Goal: Task Accomplishment & Management: Manage account settings

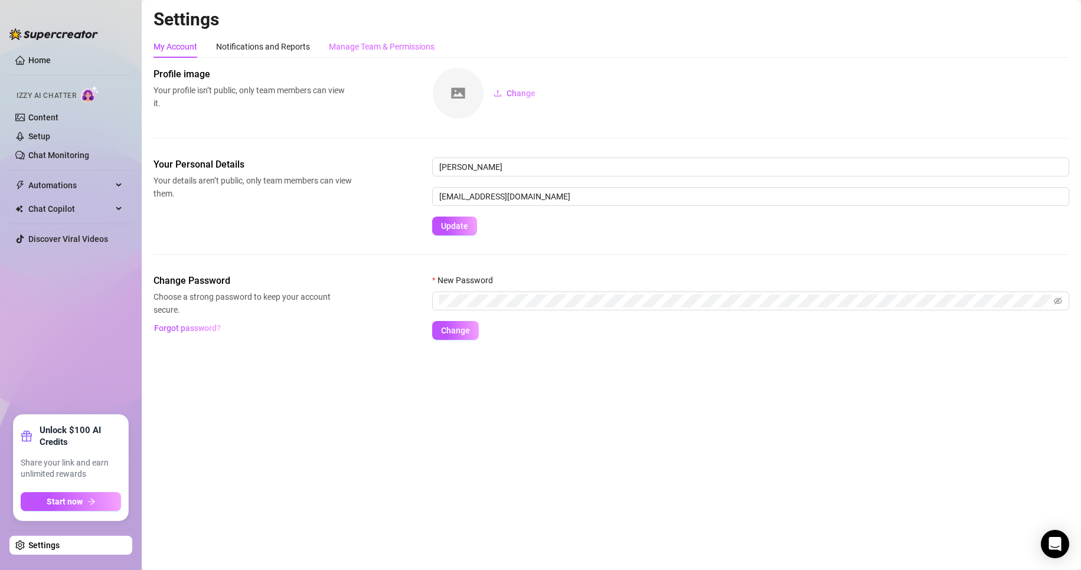
click at [352, 38] on div "Manage Team & Permissions" at bounding box center [382, 46] width 106 height 22
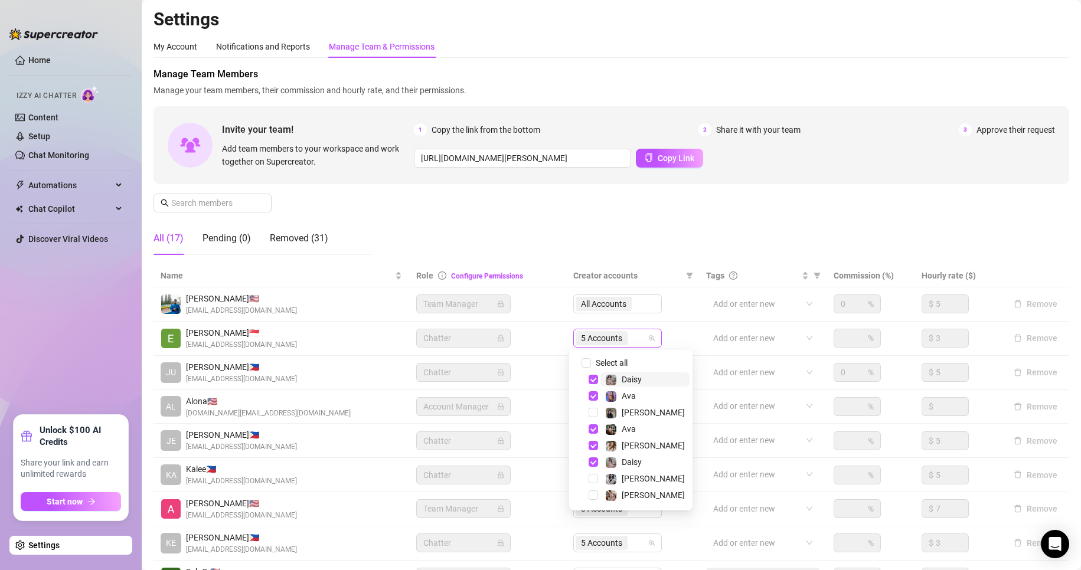
click at [586, 344] on span "5 Accounts" at bounding box center [601, 338] width 41 height 13
click at [590, 450] on span "Select tree node" at bounding box center [592, 445] width 9 height 9
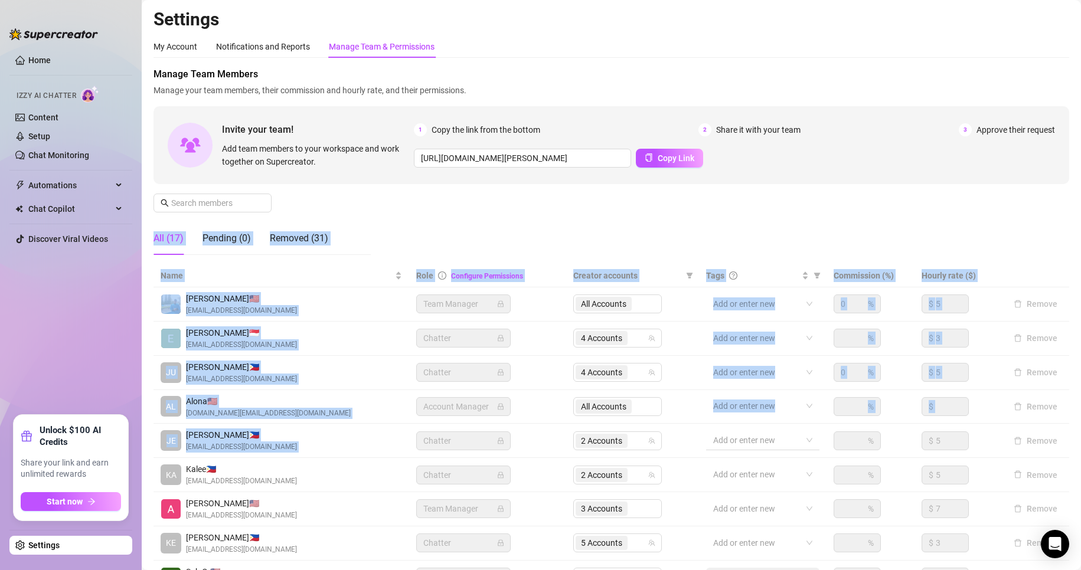
drag, startPoint x: 762, startPoint y: 194, endPoint x: 753, endPoint y: 435, distance: 241.5
click at [753, 435] on div "Manage Team Members Manage your team members, their commission and hourly rate,…" at bounding box center [610, 364] width 915 height 594
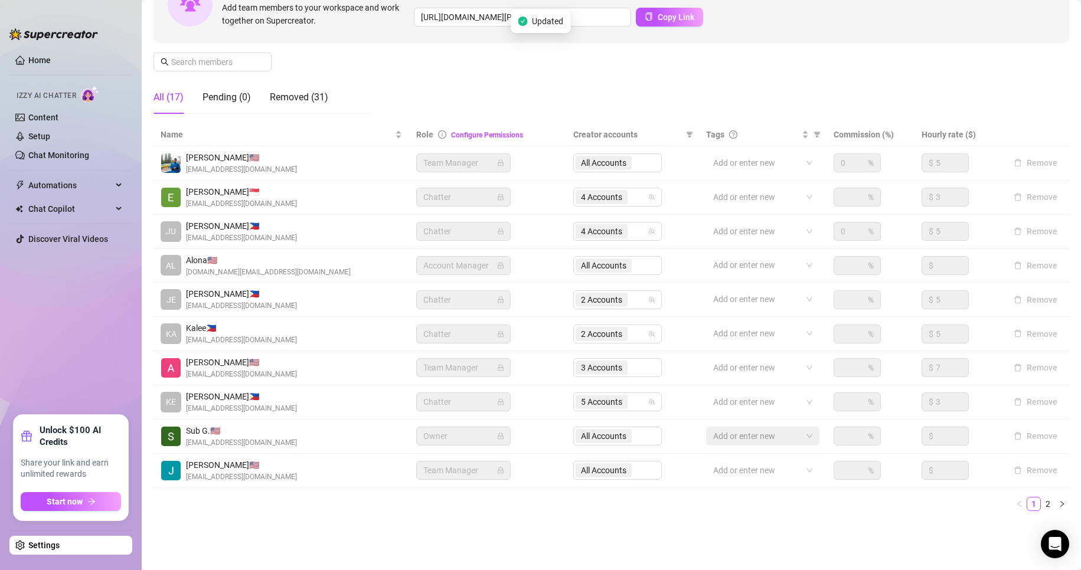
click at [855, 510] on ul "1 2" at bounding box center [610, 504] width 915 height 14
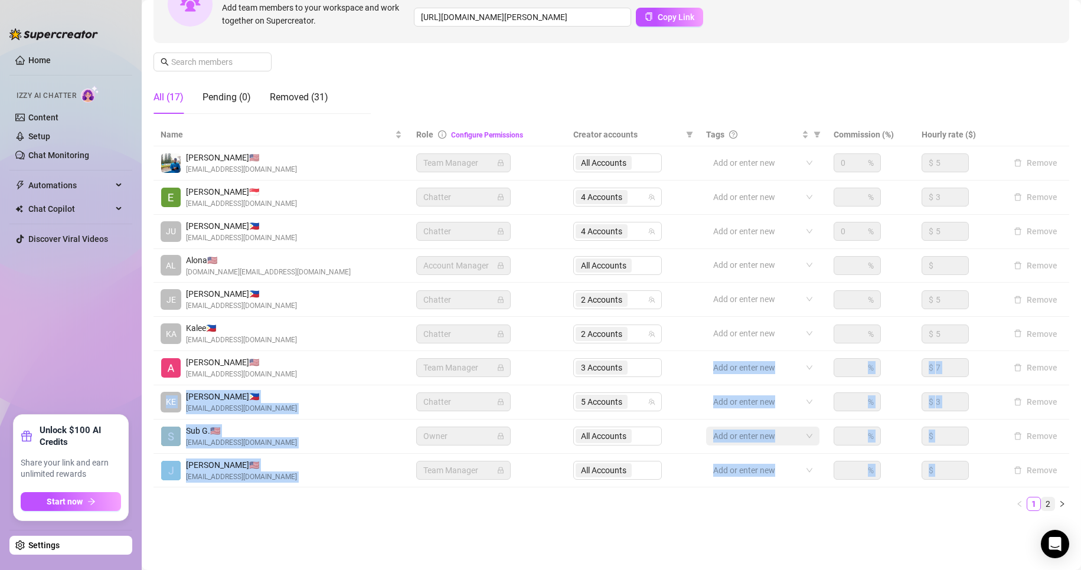
drag, startPoint x: 608, startPoint y: 366, endPoint x: 1039, endPoint y: 503, distance: 452.2
click at [1039, 503] on div "Name Role Configure Permissions Creator accounts Tags Commission (%) Hourly rat…" at bounding box center [610, 317] width 915 height 388
click at [1041, 503] on link "2" at bounding box center [1047, 503] width 13 height 13
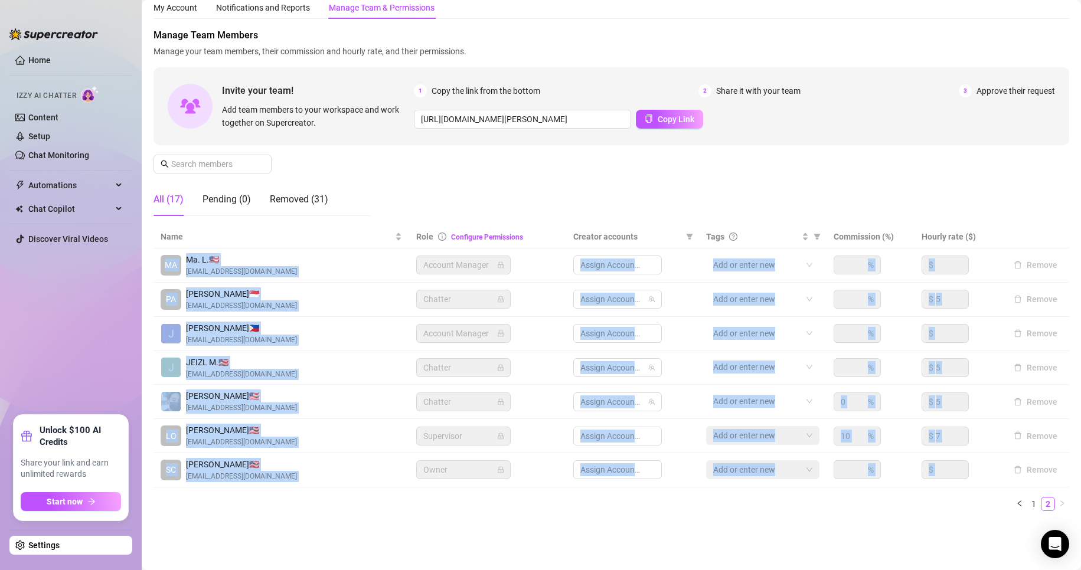
scroll to position [39, 0]
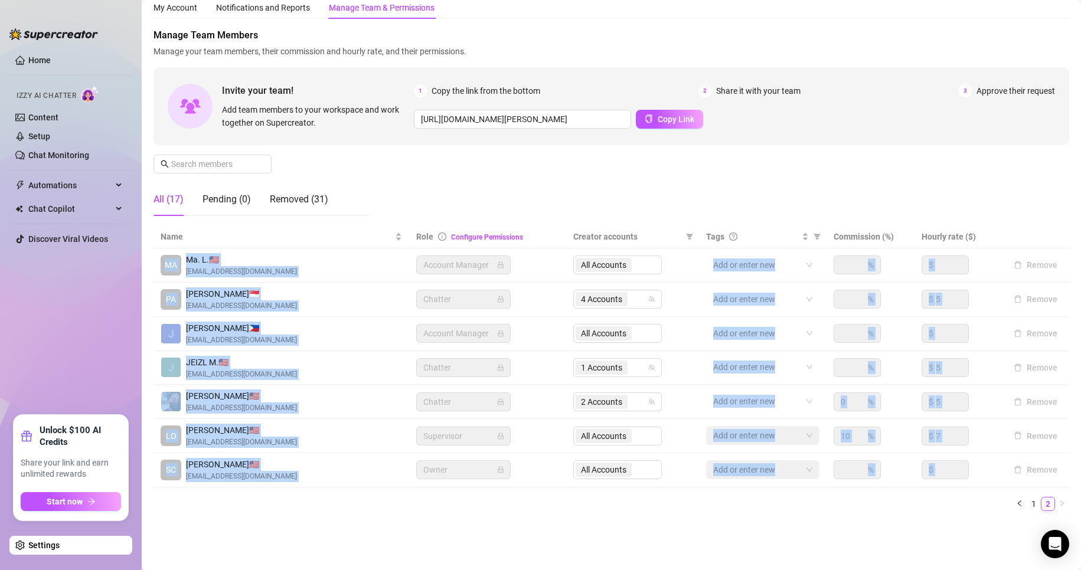
click at [301, 530] on div "Settings My Account Notifications and Reports Manage Team & Permissions Profile…" at bounding box center [610, 251] width 915 height 565
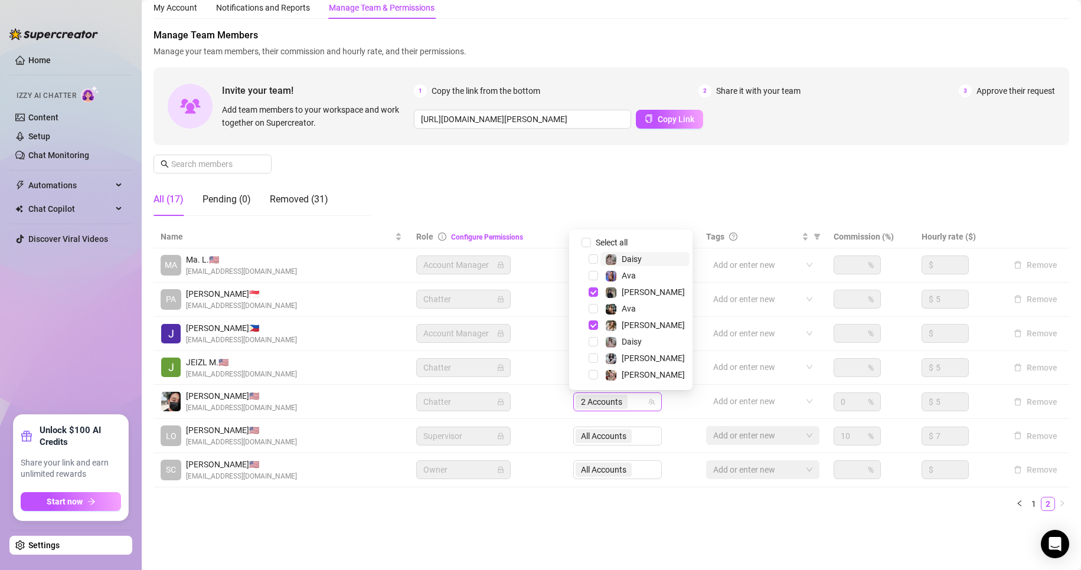
click at [593, 400] on span "2 Accounts" at bounding box center [601, 401] width 41 height 13
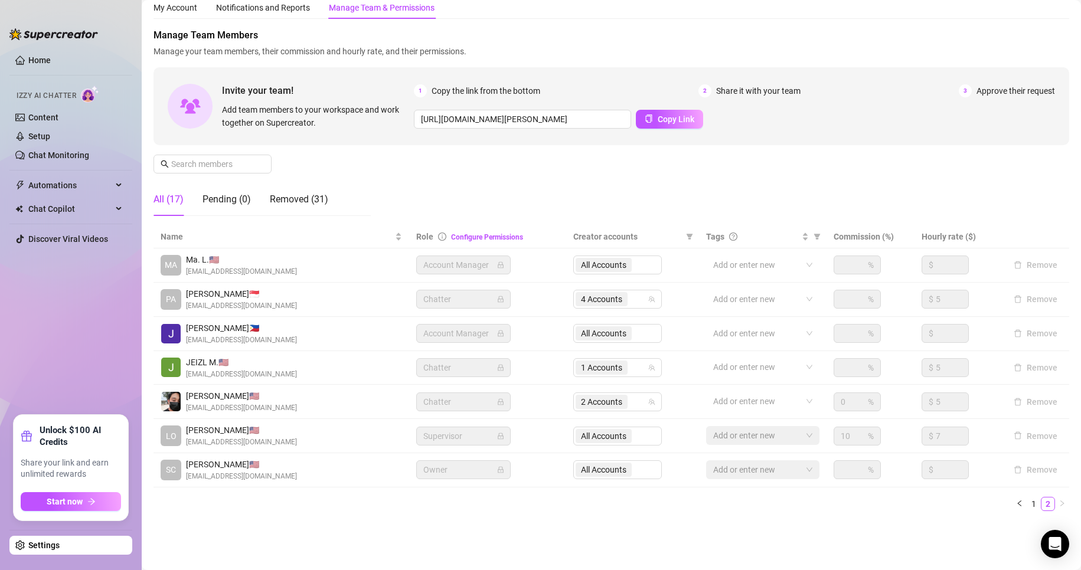
click at [588, 516] on div "Name Role Configure Permissions Creator accounts Tags Commission (%) Hourly rat…" at bounding box center [610, 372] width 915 height 295
click at [50, 132] on link "Setup" at bounding box center [39, 136] width 22 height 9
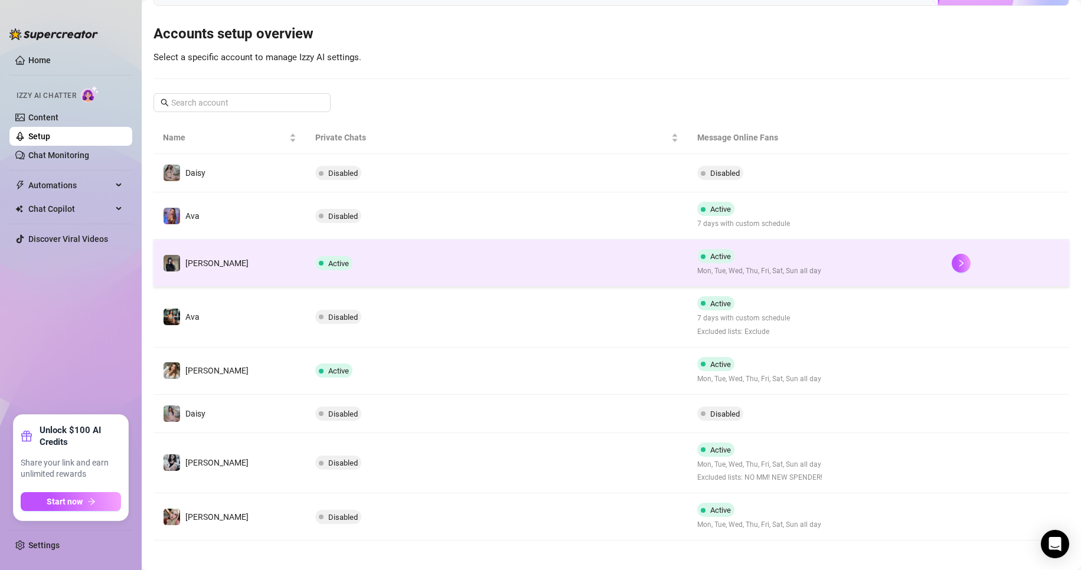
scroll to position [106, 0]
click at [957, 263] on icon "right" at bounding box center [961, 262] width 8 height 8
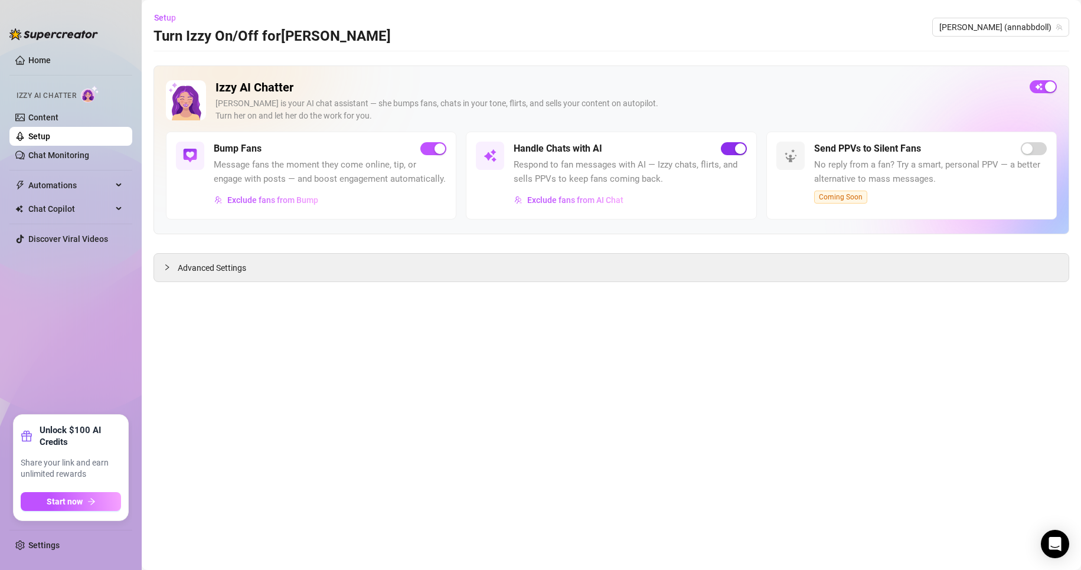
click at [726, 153] on span "button" at bounding box center [734, 148] width 26 height 13
click at [50, 140] on link "Setup" at bounding box center [39, 136] width 22 height 9
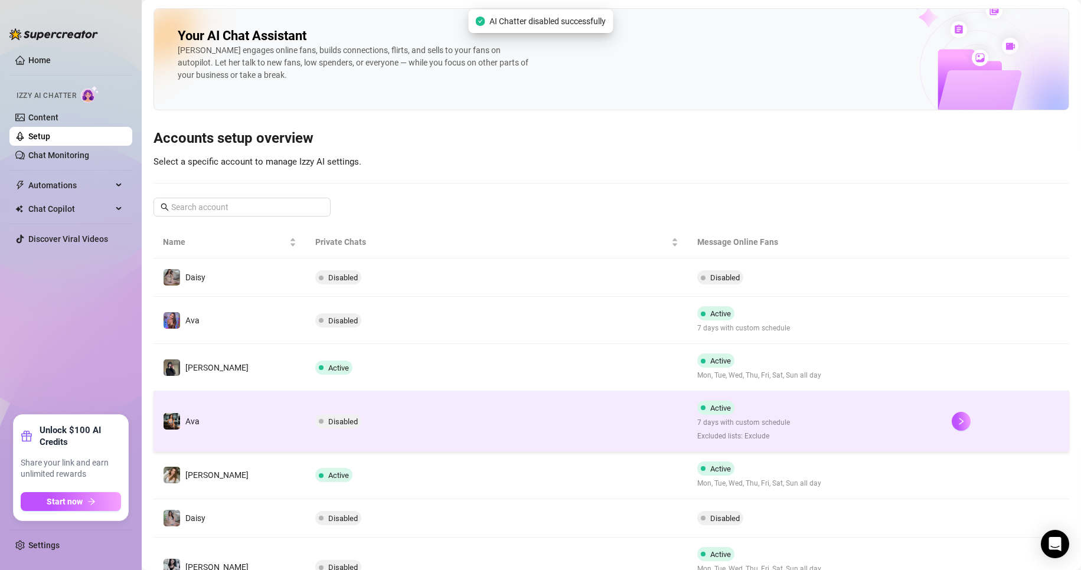
scroll to position [110, 0]
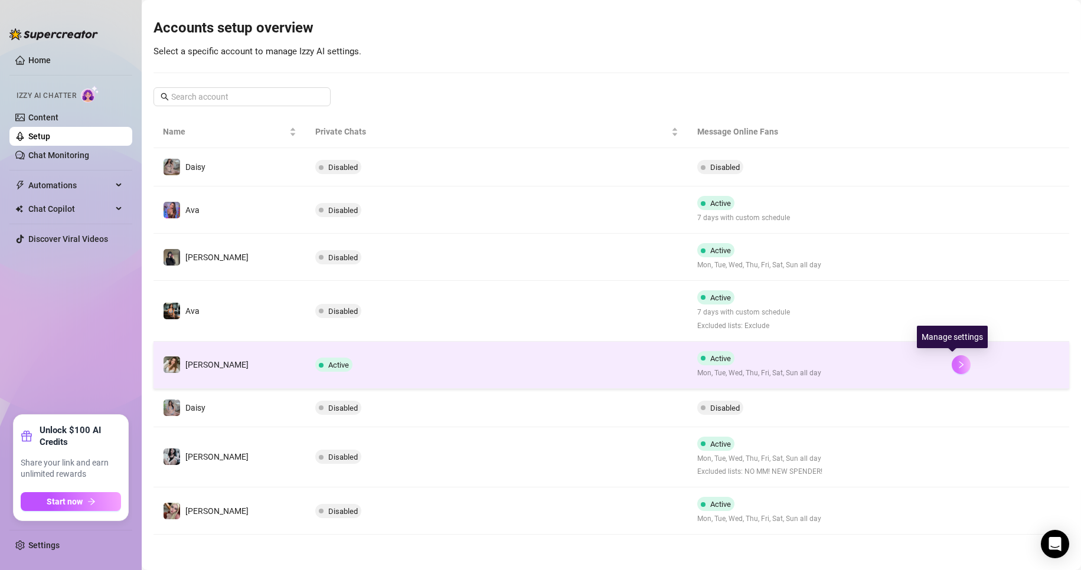
click at [951, 371] on button "button" at bounding box center [960, 364] width 19 height 19
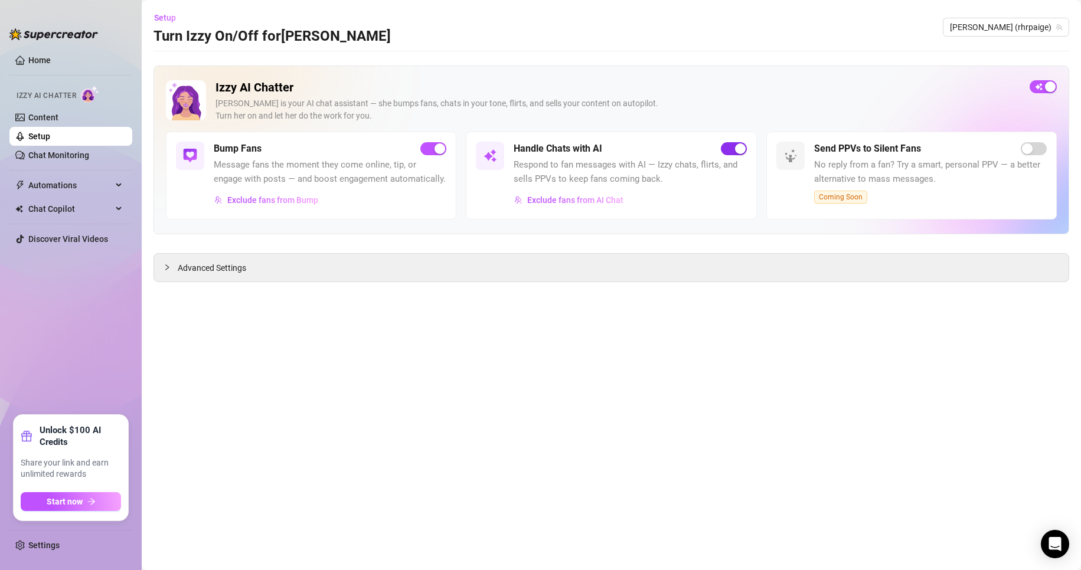
click at [725, 148] on span "button" at bounding box center [734, 148] width 26 height 13
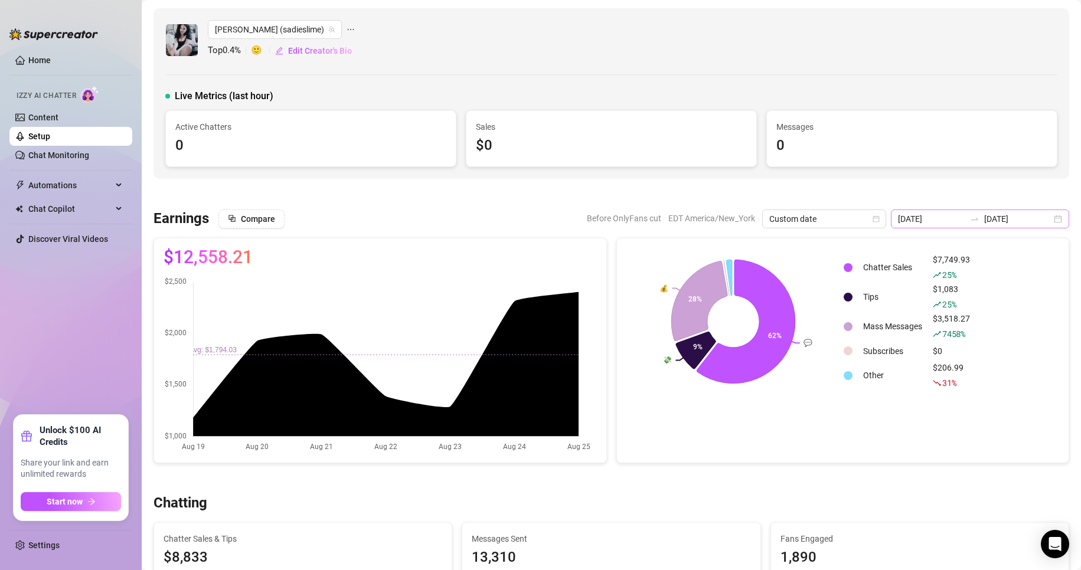
click at [1045, 215] on div "[DATE] [DATE]" at bounding box center [979, 218] width 178 height 19
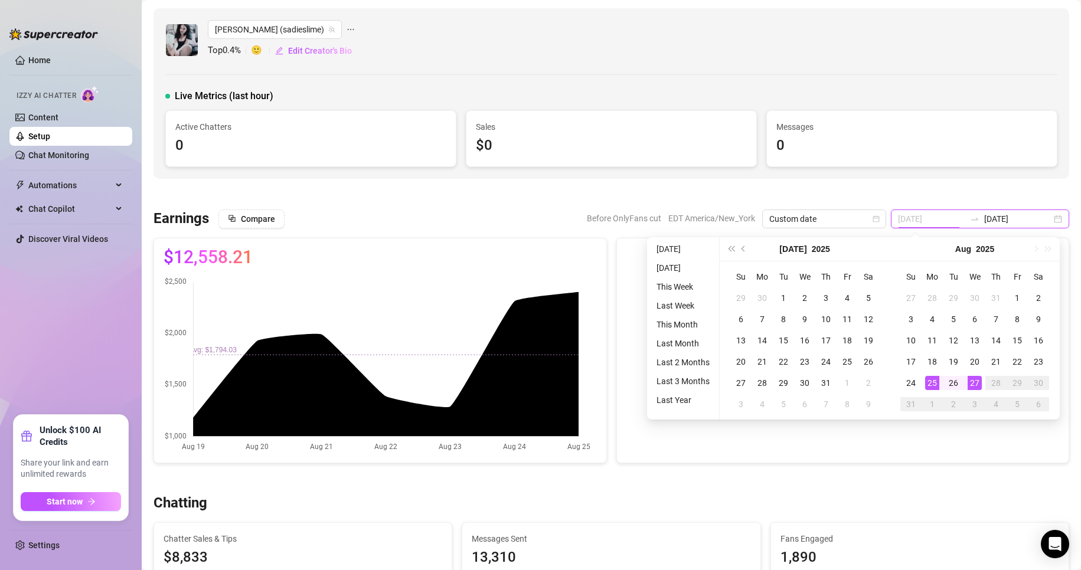
type input "[DATE]"
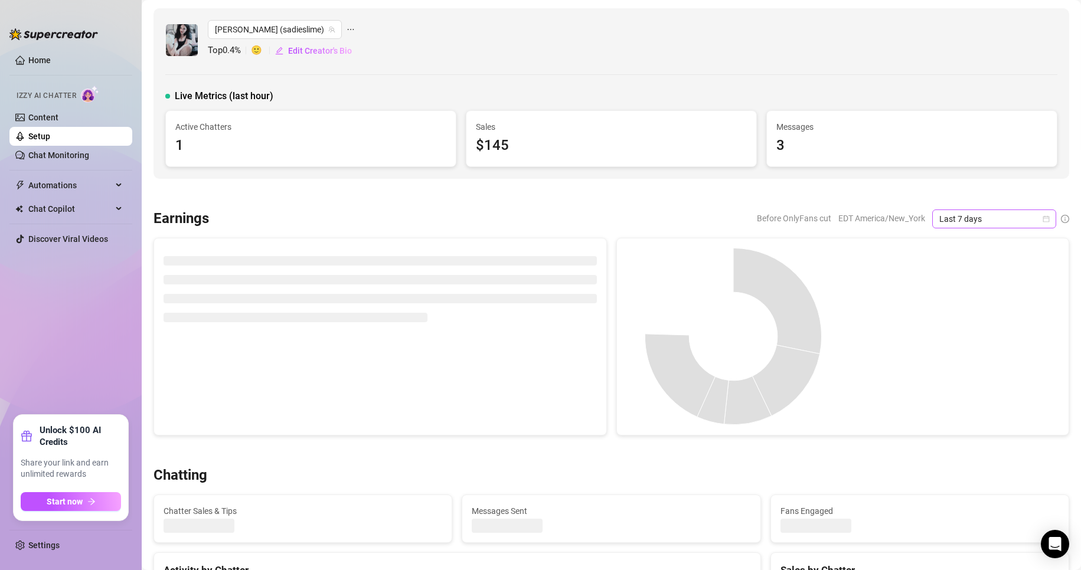
click at [1042, 218] on icon "calendar" at bounding box center [1045, 218] width 7 height 7
click at [977, 317] on div "Custom date" at bounding box center [983, 318] width 105 height 13
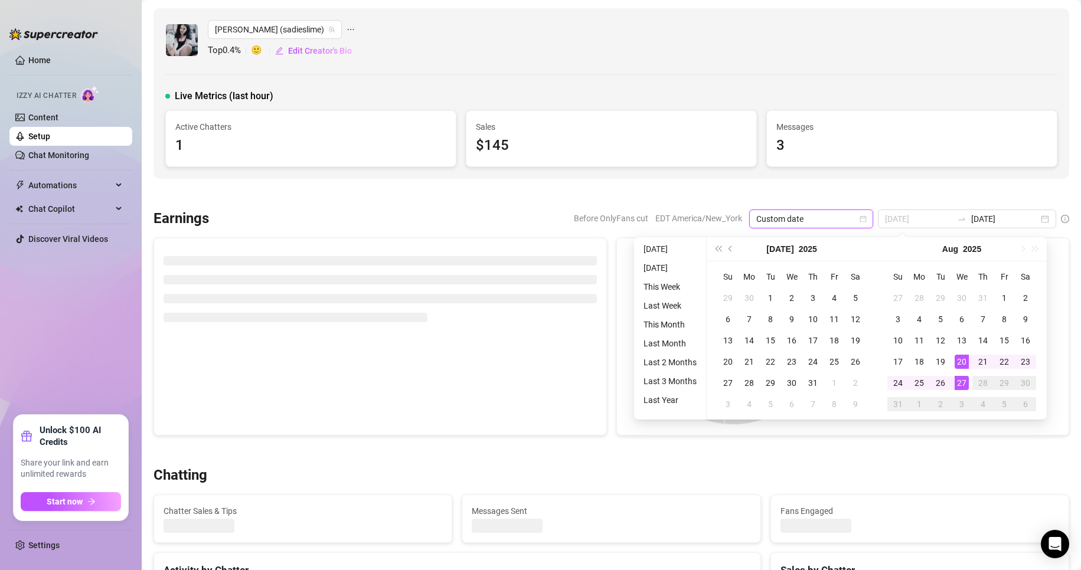
type input "[DATE]"
click at [963, 385] on div "27" at bounding box center [961, 383] width 14 height 14
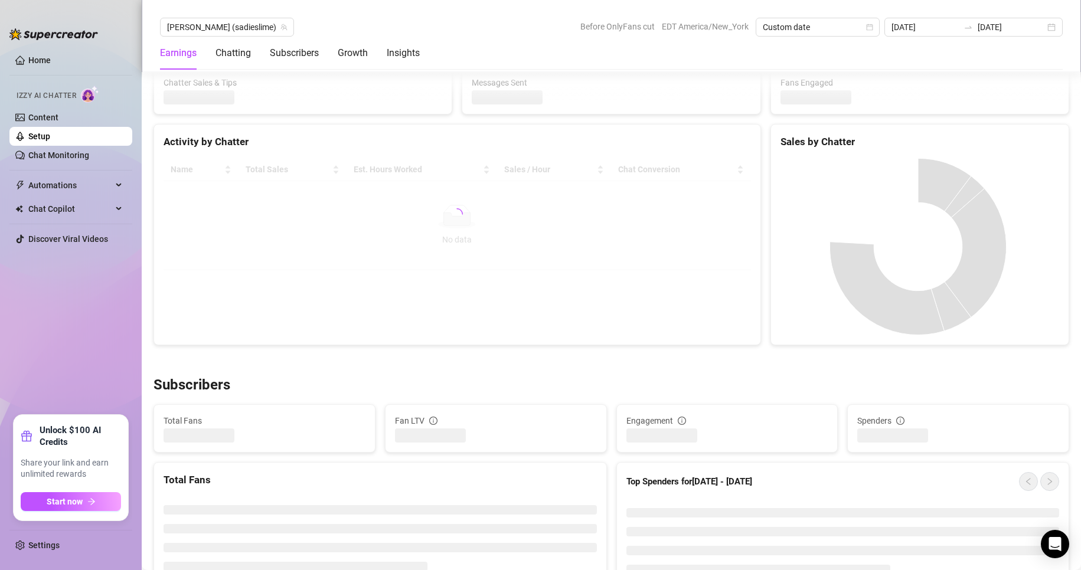
scroll to position [429, 0]
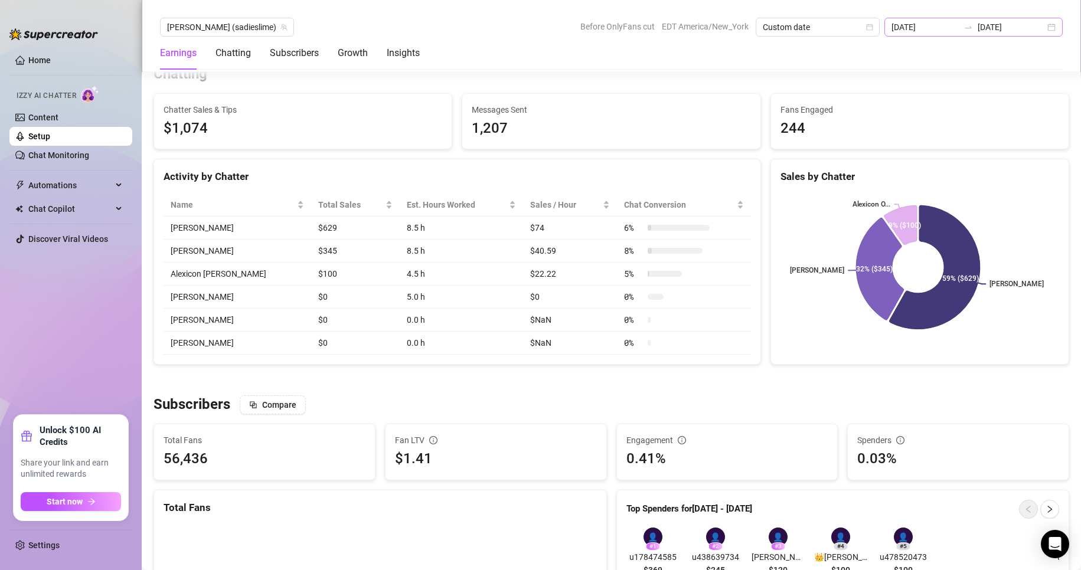
click at [1051, 23] on div "2025-08-27 2025-08-27" at bounding box center [973, 27] width 178 height 19
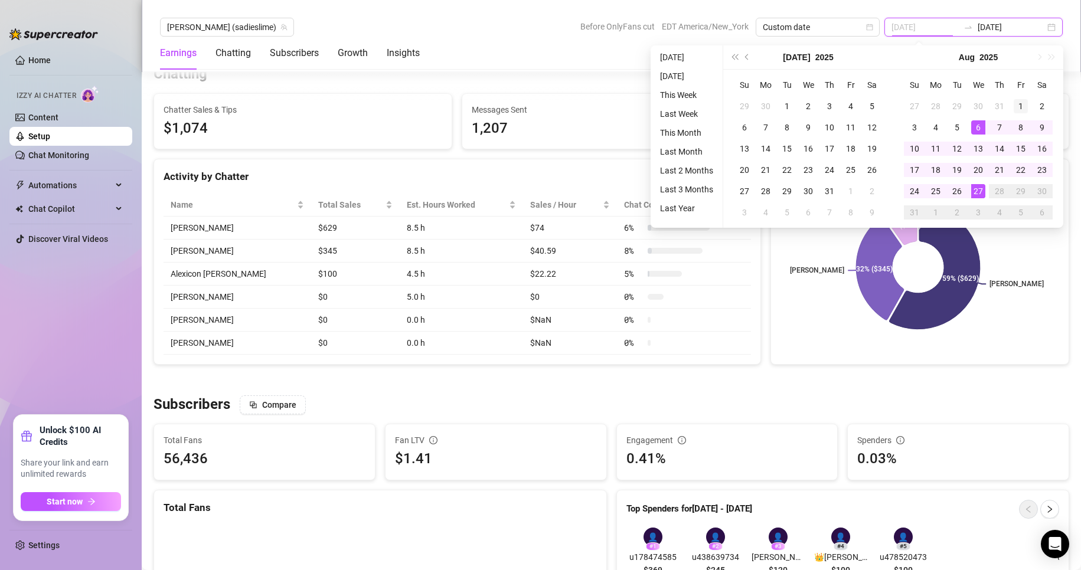
type input "[DATE]"
click at [1017, 102] on div "1" at bounding box center [1020, 106] width 14 height 14
type input "[DATE]"
click at [979, 194] on div "27" at bounding box center [978, 191] width 14 height 14
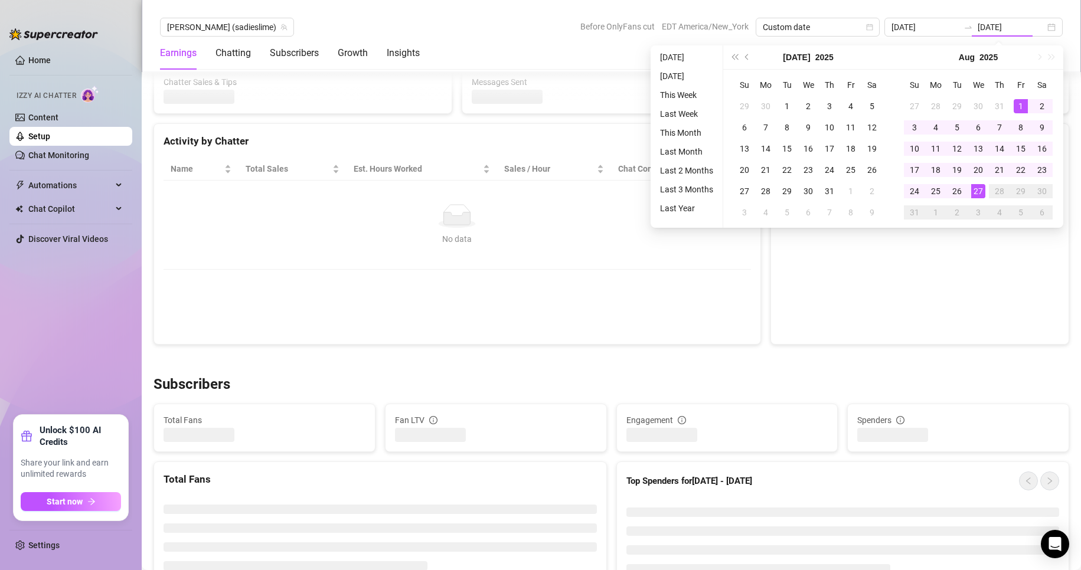
type input "[DATE]"
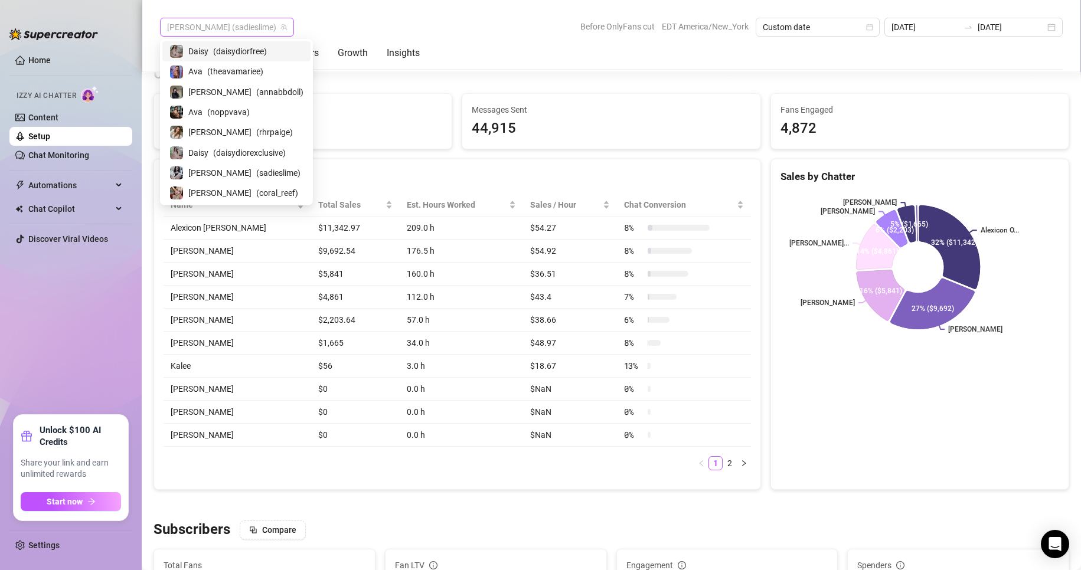
click at [234, 28] on span "[PERSON_NAME] (sadieslime)" at bounding box center [227, 27] width 120 height 18
click at [548, 172] on div "Activity by Chatter" at bounding box center [456, 177] width 587 height 16
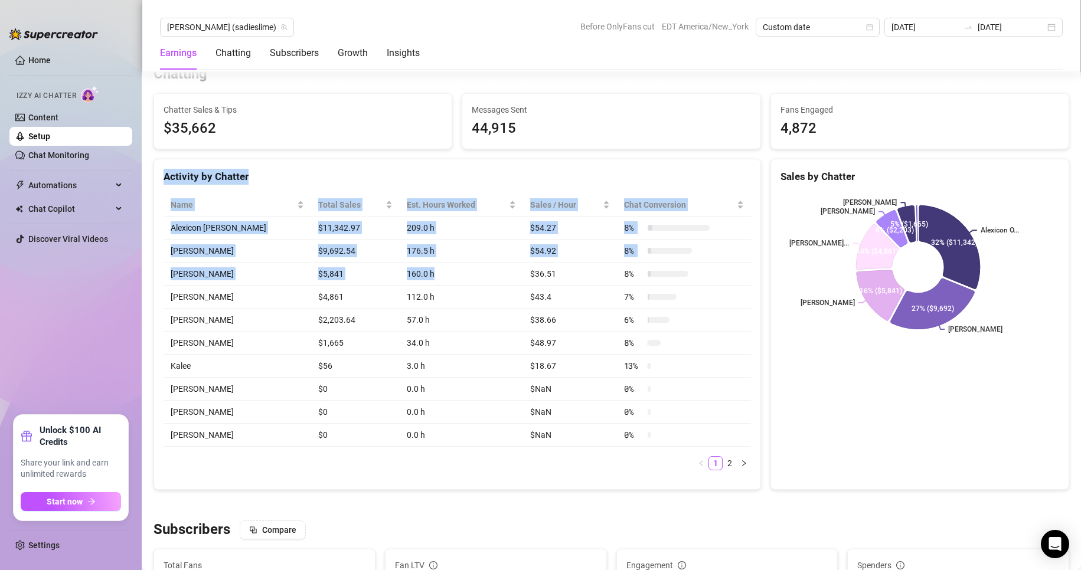
drag, startPoint x: 958, startPoint y: 117, endPoint x: 440, endPoint y: 274, distance: 541.6
click at [440, 274] on div "Chatting Chatter Sales & Tips $35,662 Messages Sent 44,915 Fans Engaged 4,872 A…" at bounding box center [611, 277] width 925 height 425
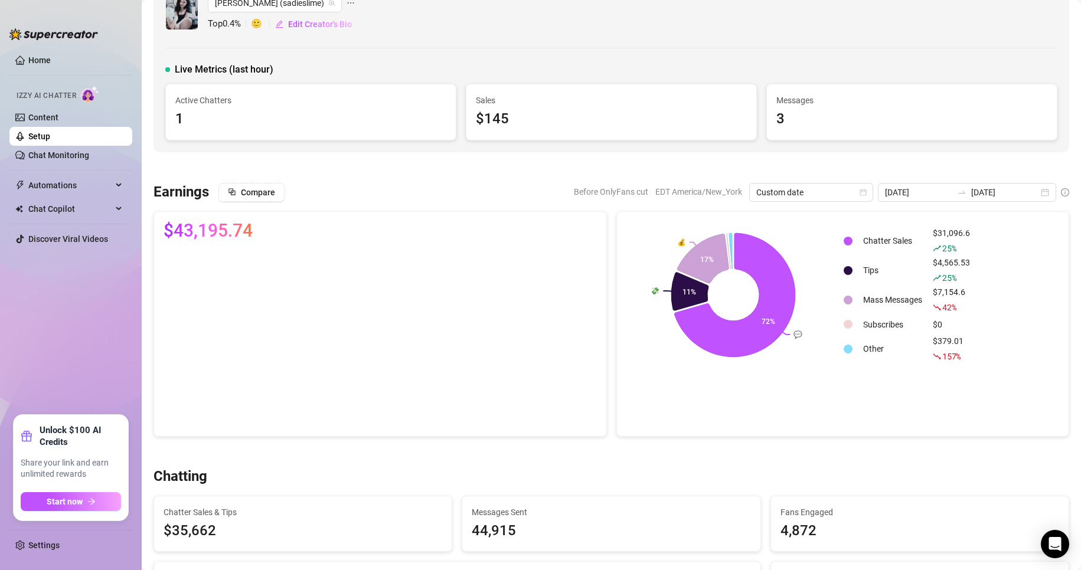
scroll to position [0, 0]
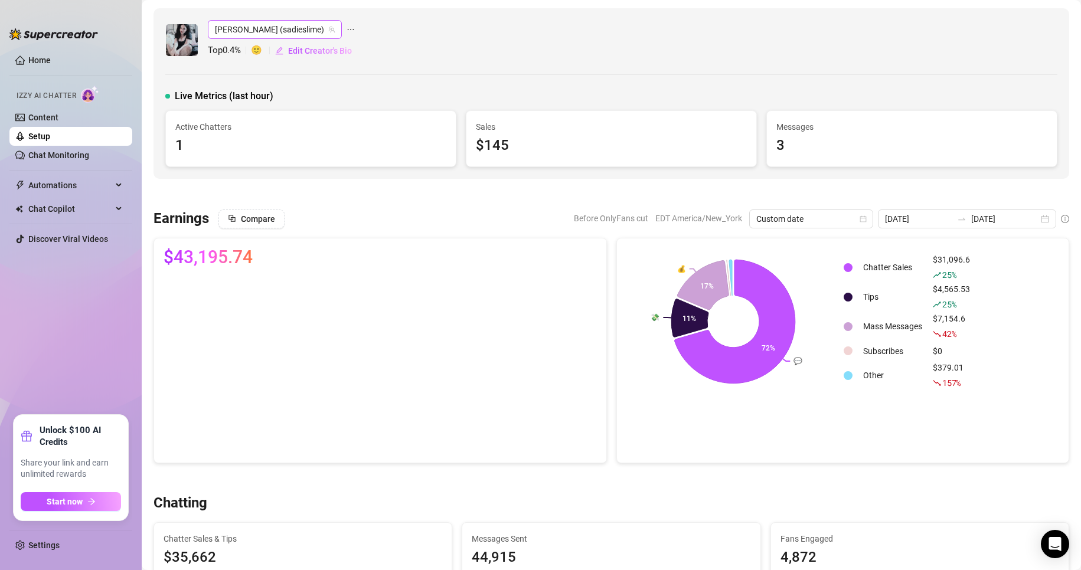
click at [328, 30] on icon "team" at bounding box center [331, 29] width 7 height 7
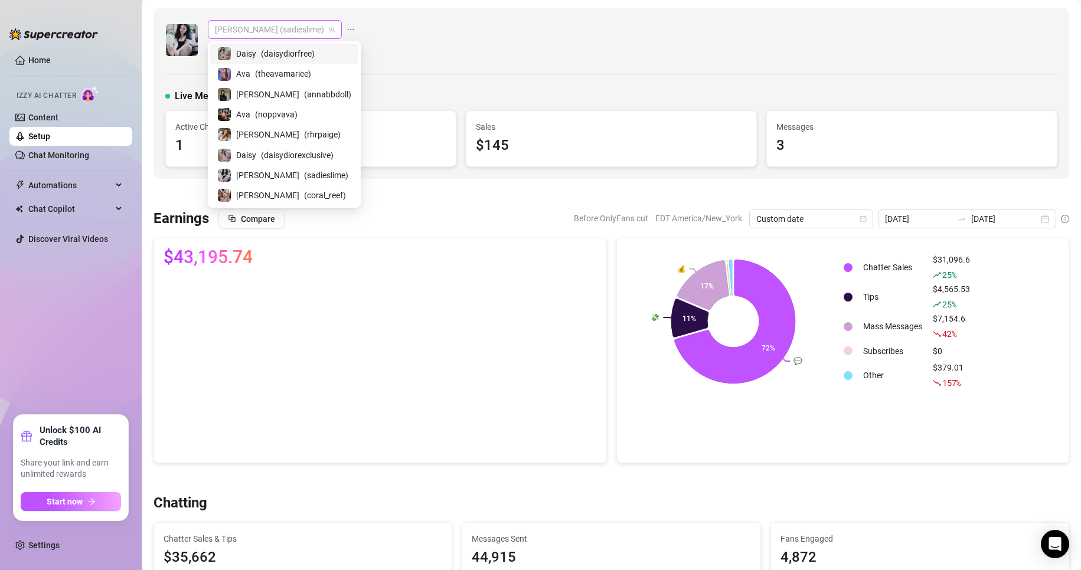
click at [279, 28] on span "[PERSON_NAME] (sadieslime)" at bounding box center [275, 30] width 120 height 18
click at [304, 195] on span "( coral_reef )" at bounding box center [325, 195] width 42 height 13
